Goal: Task Accomplishment & Management: Manage account settings

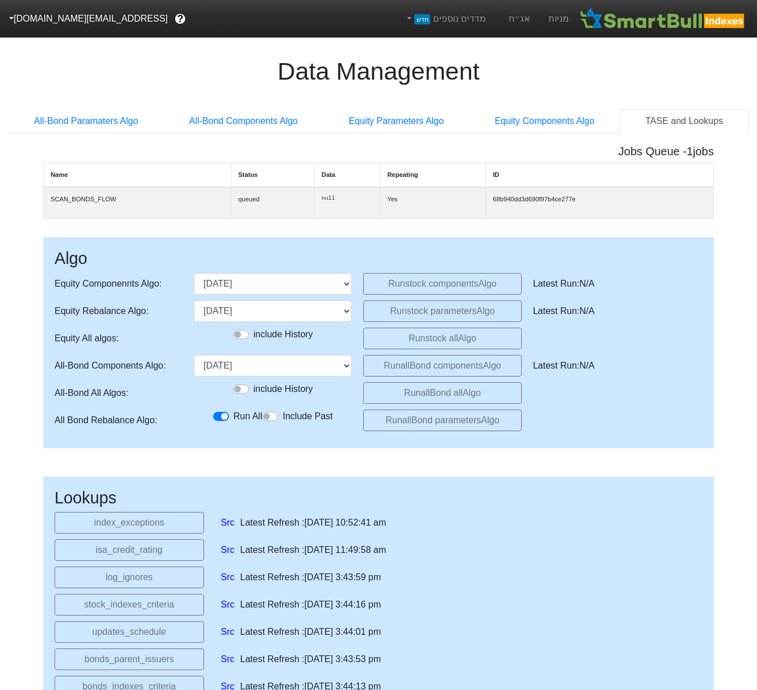
select select "[DATE]T00:00:00.000Z"
select select "2025-10-29T00:00:00.000Z"
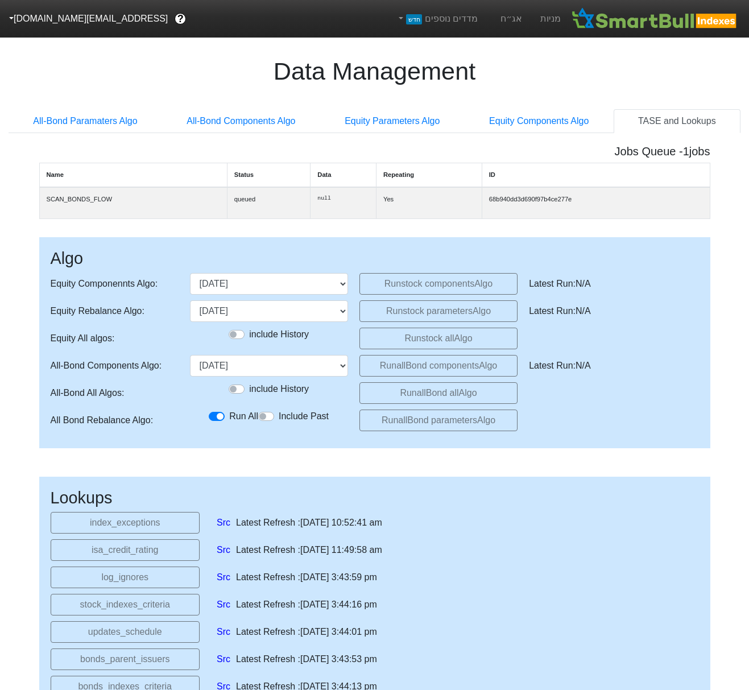
click at [20, 13] on button "[EMAIL_ADDRESS][DOMAIN_NAME]" at bounding box center [87, 19] width 175 height 20
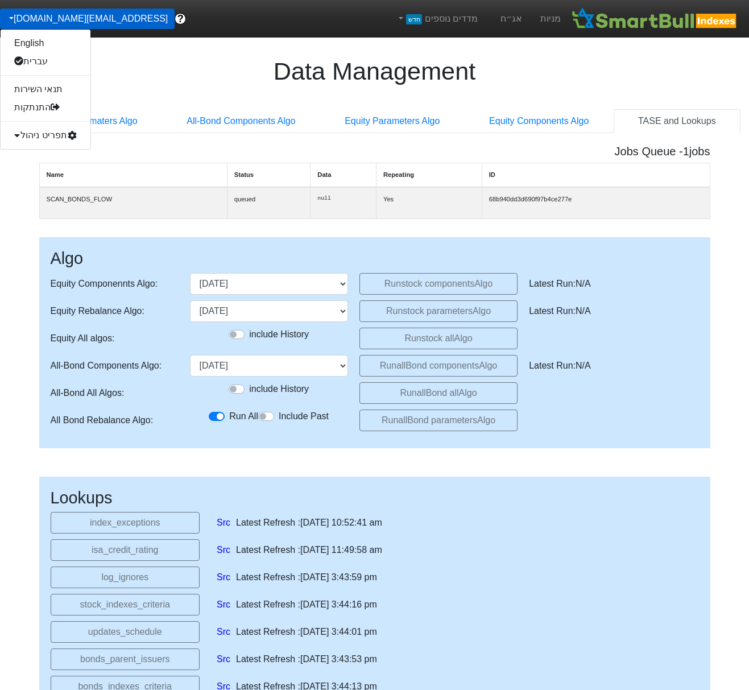
click at [39, 133] on div "תפריט ניהול" at bounding box center [46, 135] width 90 height 18
click at [70, 168] on link "משתמשים" at bounding box center [46, 172] width 90 height 18
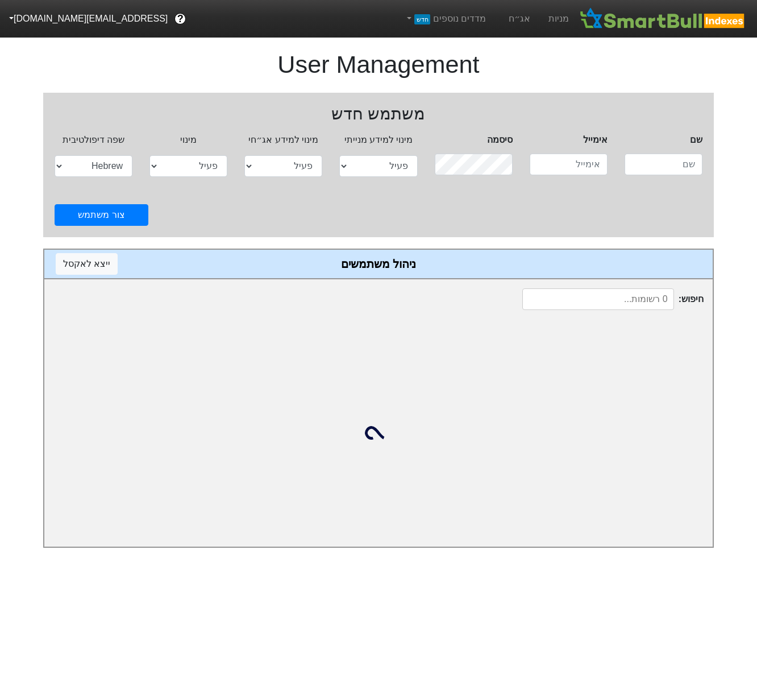
select select "active"
select select "hb"
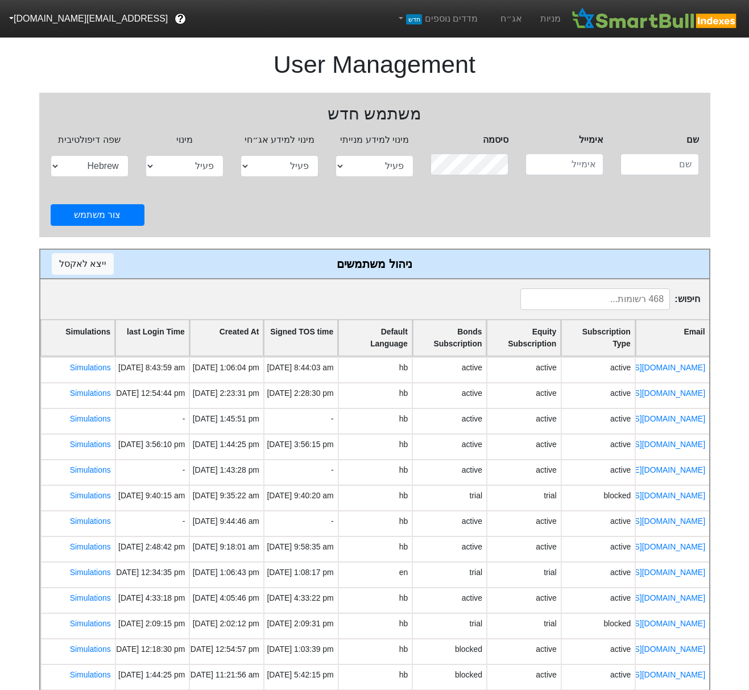
click at [612, 288] on input at bounding box center [595, 299] width 150 height 22
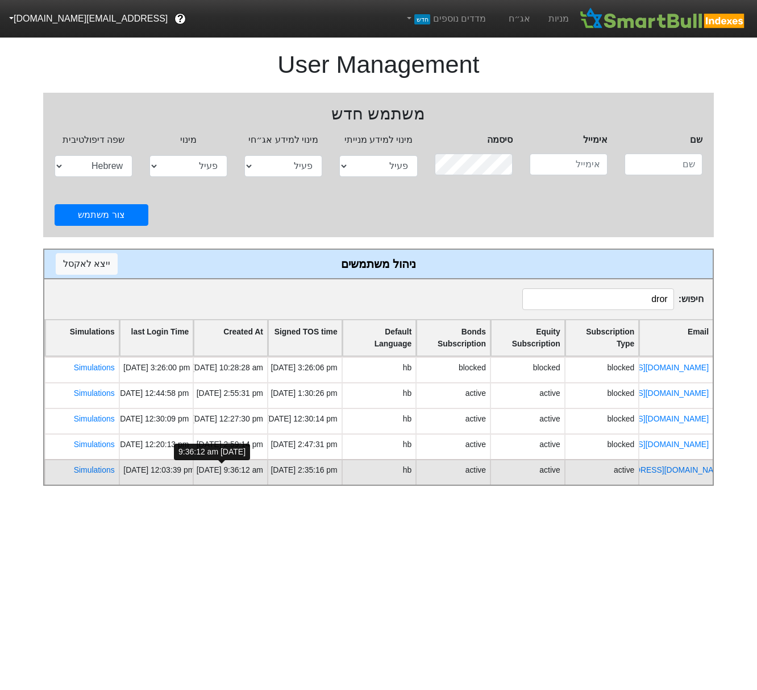
scroll to position [0, -22]
type input "dror"
click at [684, 470] on link "[EMAIL_ADDRESS][DOMAIN_NAME]" at bounding box center [660, 469] width 134 height 9
select select "active"
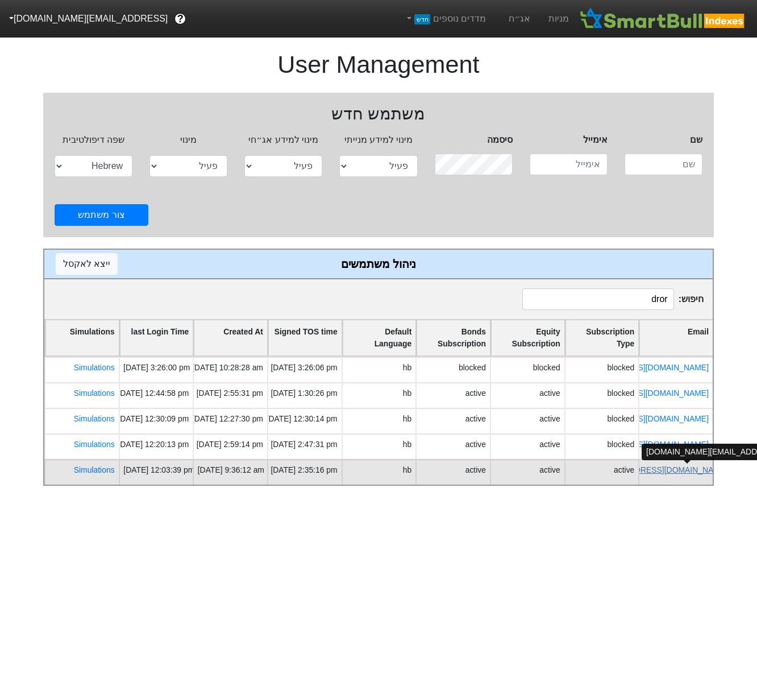
select select "active"
select select "hb"
select select "password"
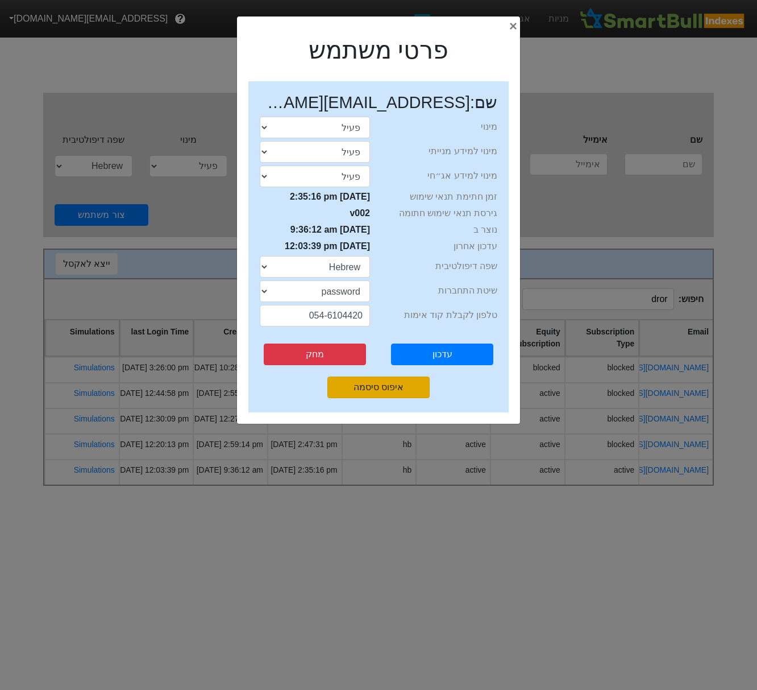
click at [394, 395] on button "איפוס סיסמה" at bounding box center [378, 387] width 102 height 22
